Goal: Navigation & Orientation: Find specific page/section

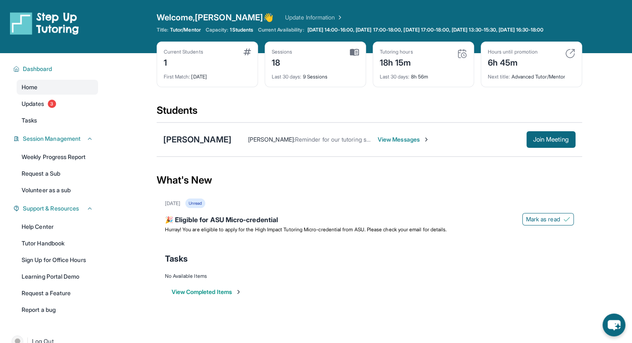
click at [241, 239] on div "September 8th Unread 🎉 Eligible for ASU Micro-credential Mark as read Hurray! Y…" at bounding box center [370, 252] width 426 height 106
